Goal: Check status: Check status

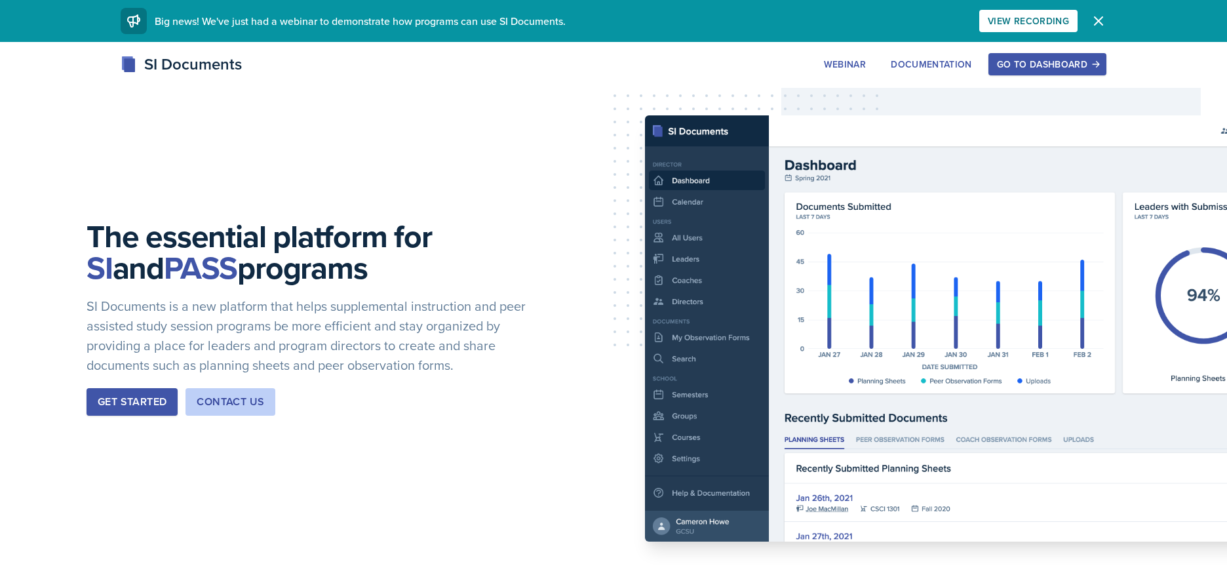
click at [1050, 61] on div "Go to Dashboard" at bounding box center [1047, 64] width 101 height 10
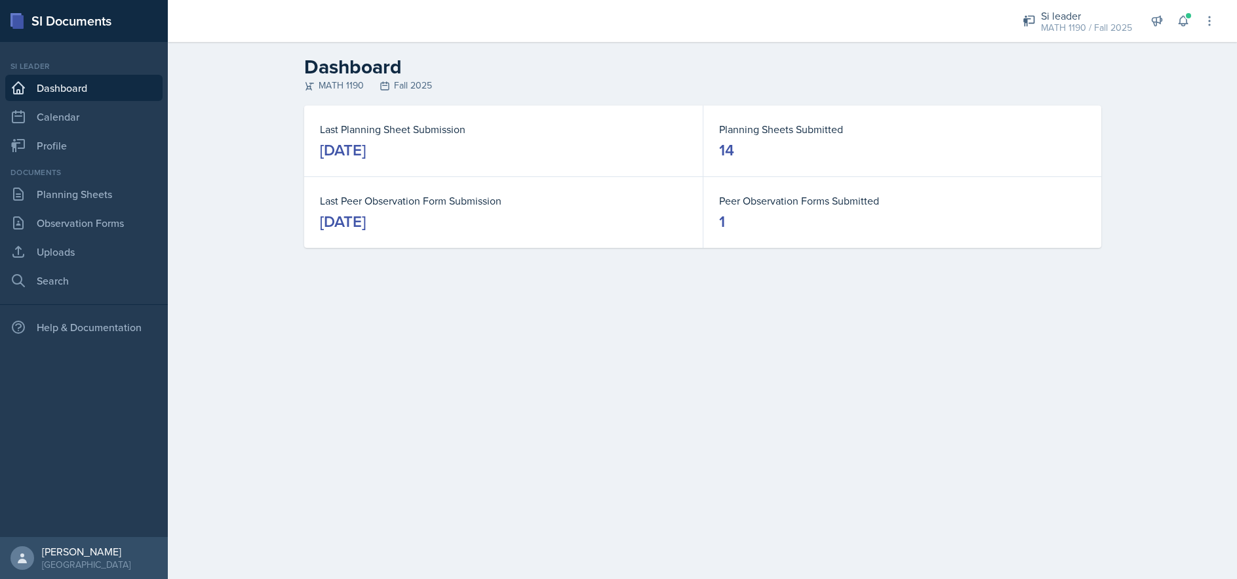
click at [94, 81] on link "Dashboard" at bounding box center [83, 88] width 157 height 26
click at [57, 193] on link "Planning Sheets" at bounding box center [83, 194] width 157 height 26
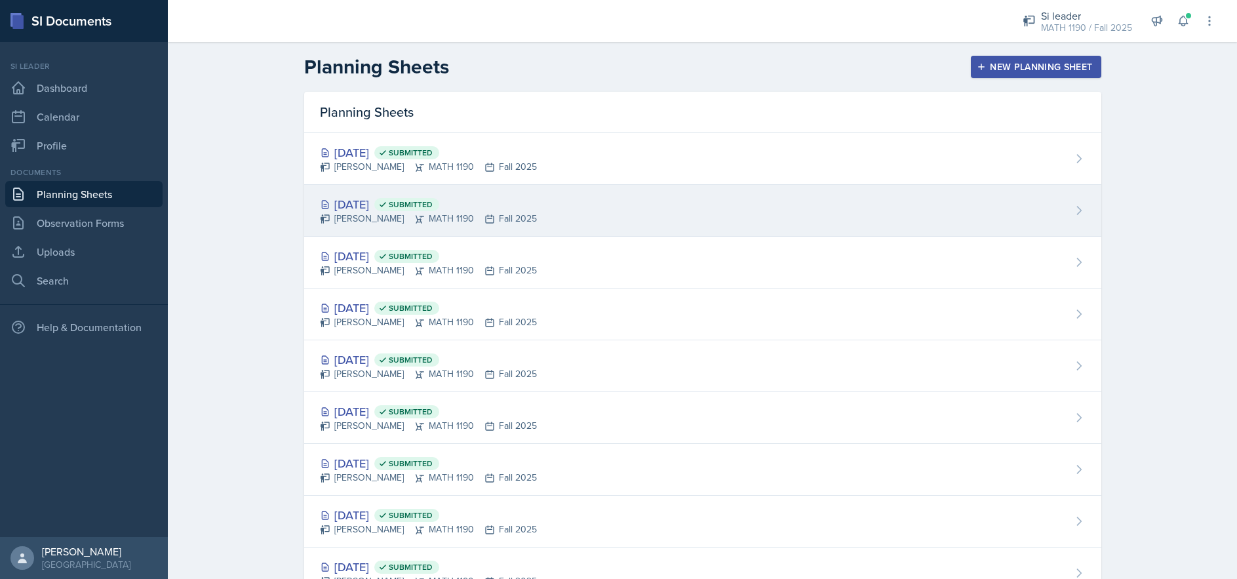
click at [355, 206] on div "[DATE] Submitted" at bounding box center [428, 204] width 217 height 18
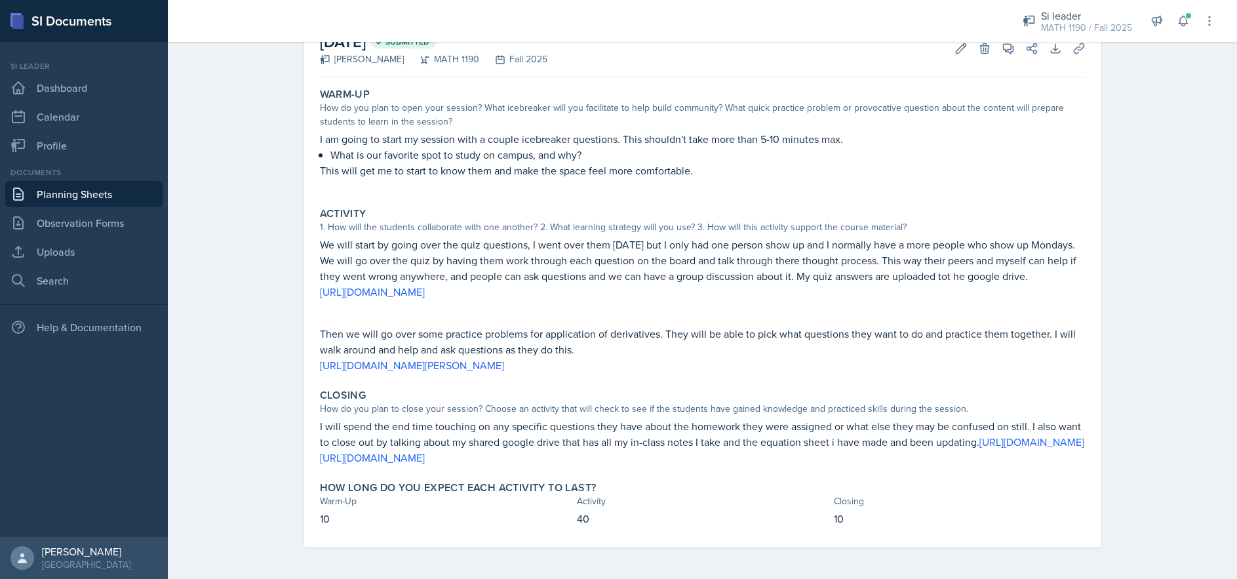
scroll to position [99, 0]
